Goal: Obtain resource: Download file/media

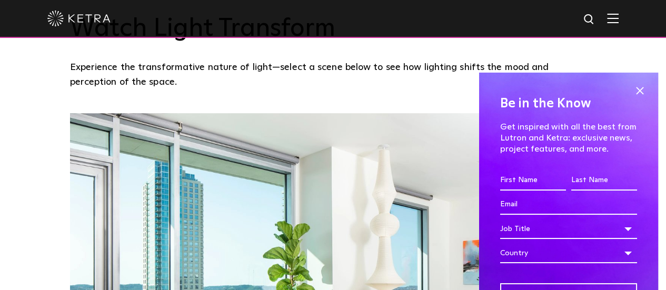
scroll to position [702, 0]
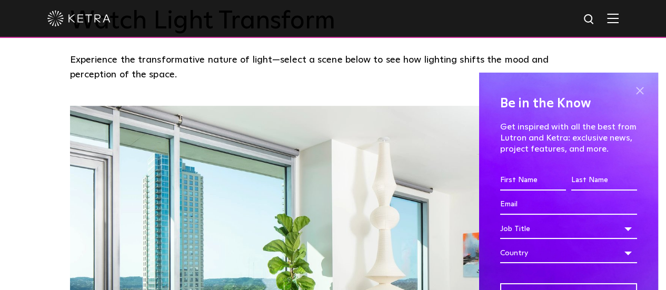
click at [636, 92] on span at bounding box center [640, 91] width 16 height 16
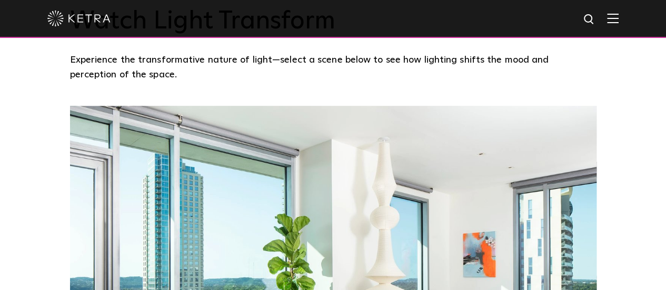
click at [629, 19] on div at bounding box center [333, 19] width 666 height 38
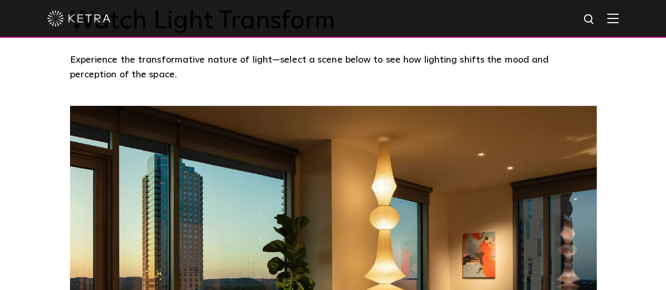
click at [619, 26] on div at bounding box center [332, 18] width 571 height 37
click at [615, 18] on img at bounding box center [613, 18] width 12 height 10
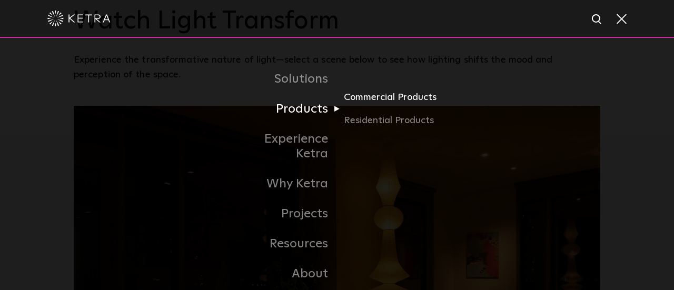
click at [357, 105] on link "Commercial Products" at bounding box center [394, 101] width 101 height 23
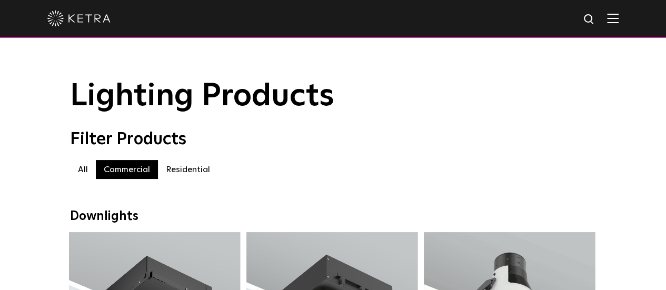
scroll to position [175, 0]
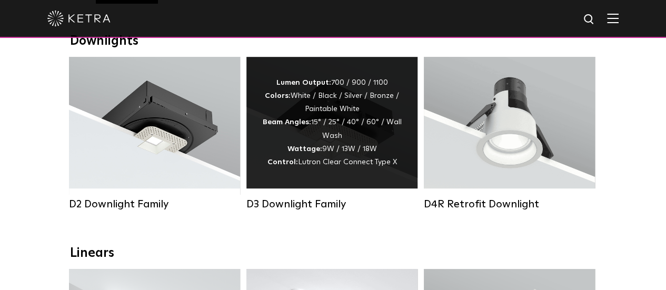
click at [312, 141] on div "Lumen Output: 700 / 900 / 1100 Colors: White / Black / Silver / Bronze / Painta…" at bounding box center [332, 122] width 140 height 93
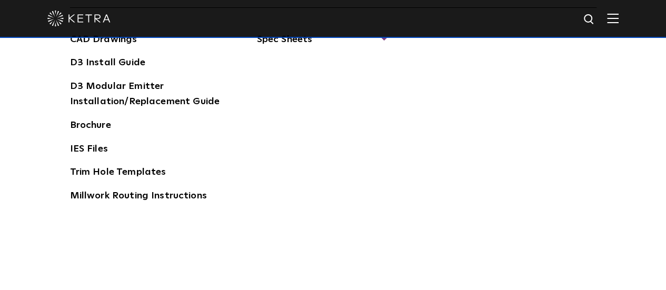
scroll to position [1404, 0]
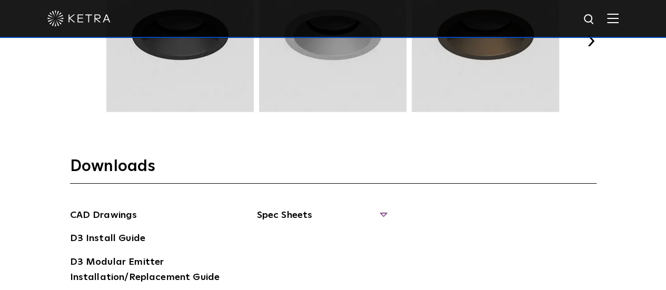
click at [357, 217] on span "Spec Sheets" at bounding box center [321, 219] width 129 height 23
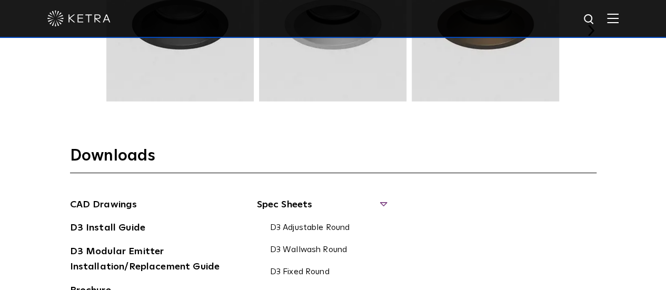
scroll to position [1580, 0]
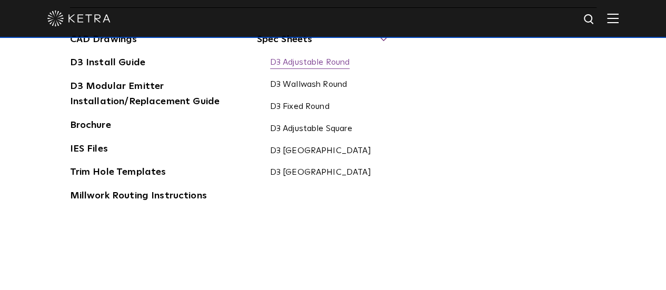
click at [340, 63] on link "D3 Adjustable Round" at bounding box center [310, 63] width 80 height 12
